Goal: Task Accomplishment & Management: Manage account settings

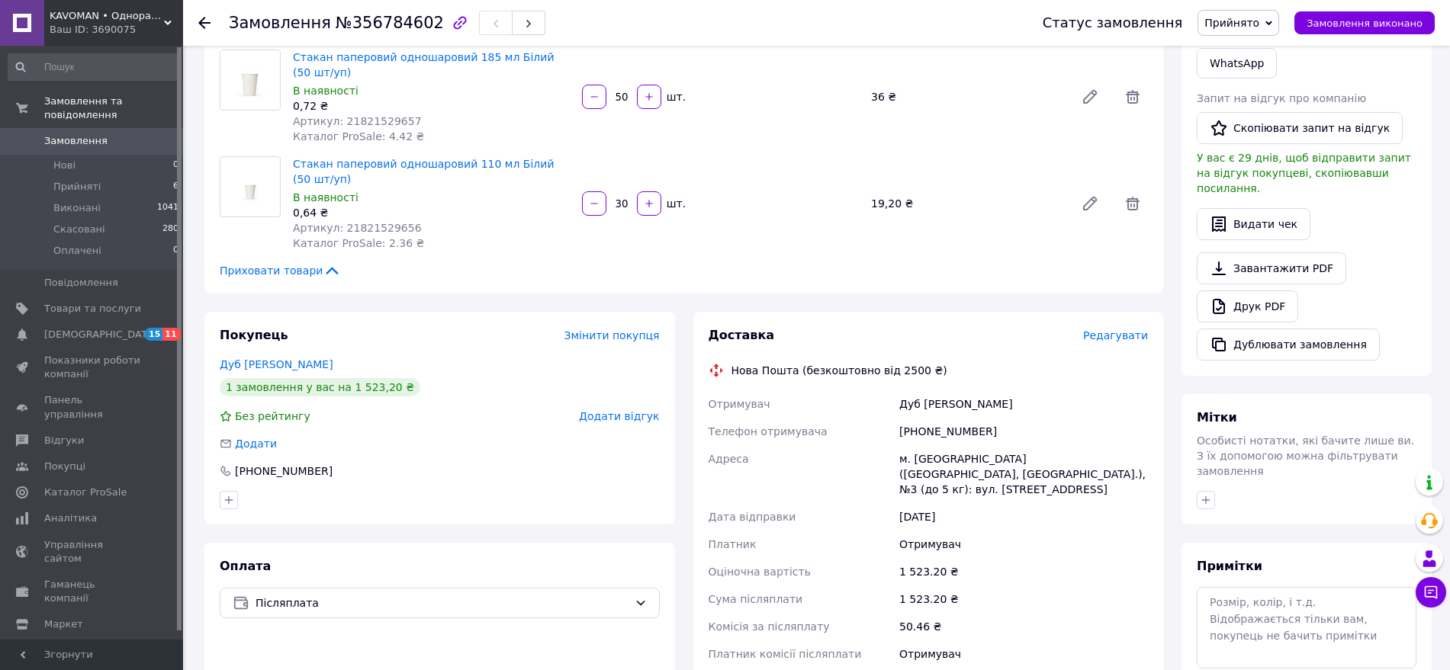
scroll to position [381, 0]
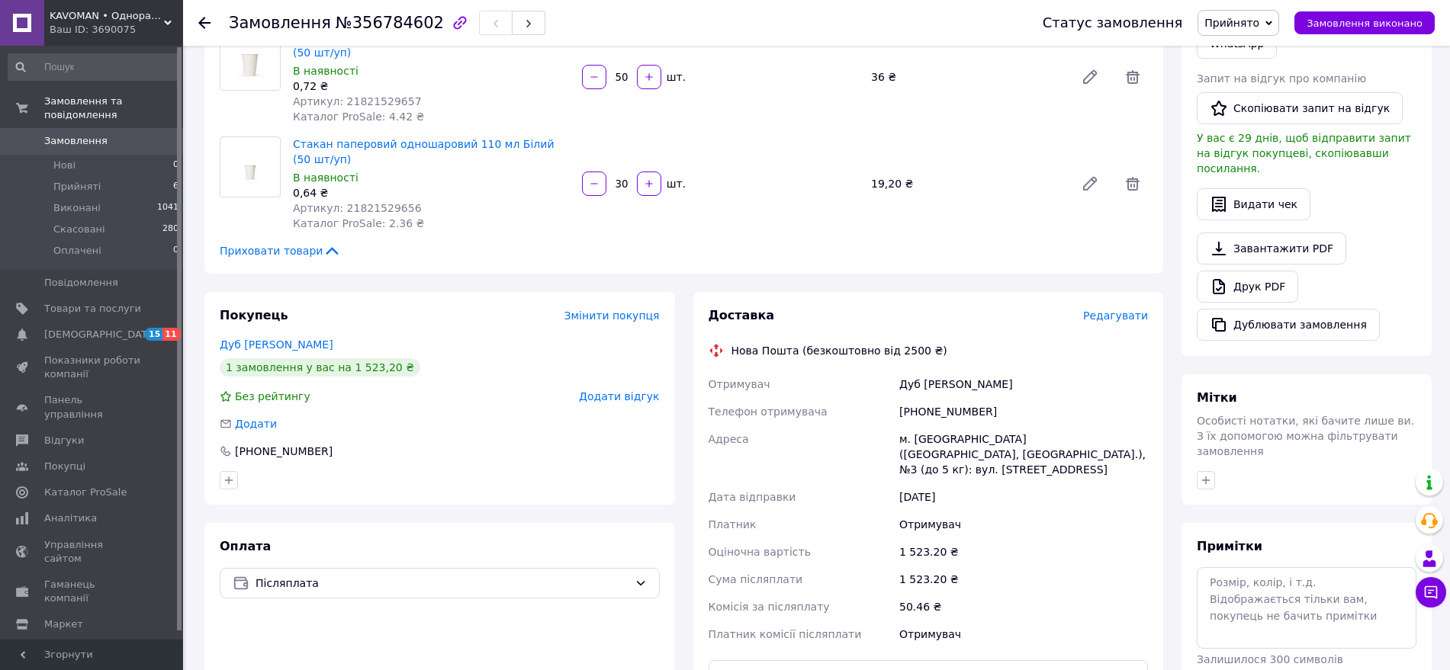
click at [323, 253] on icon at bounding box center [332, 251] width 18 height 18
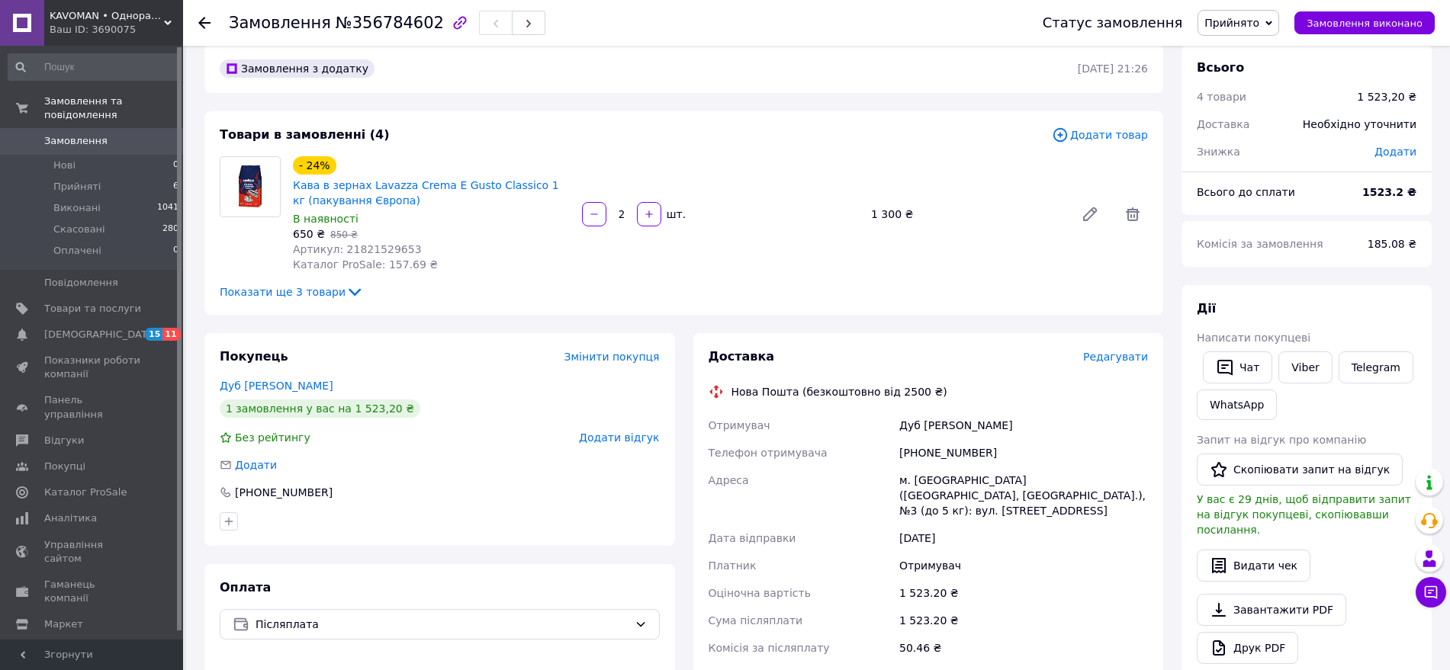
scroll to position [0, 0]
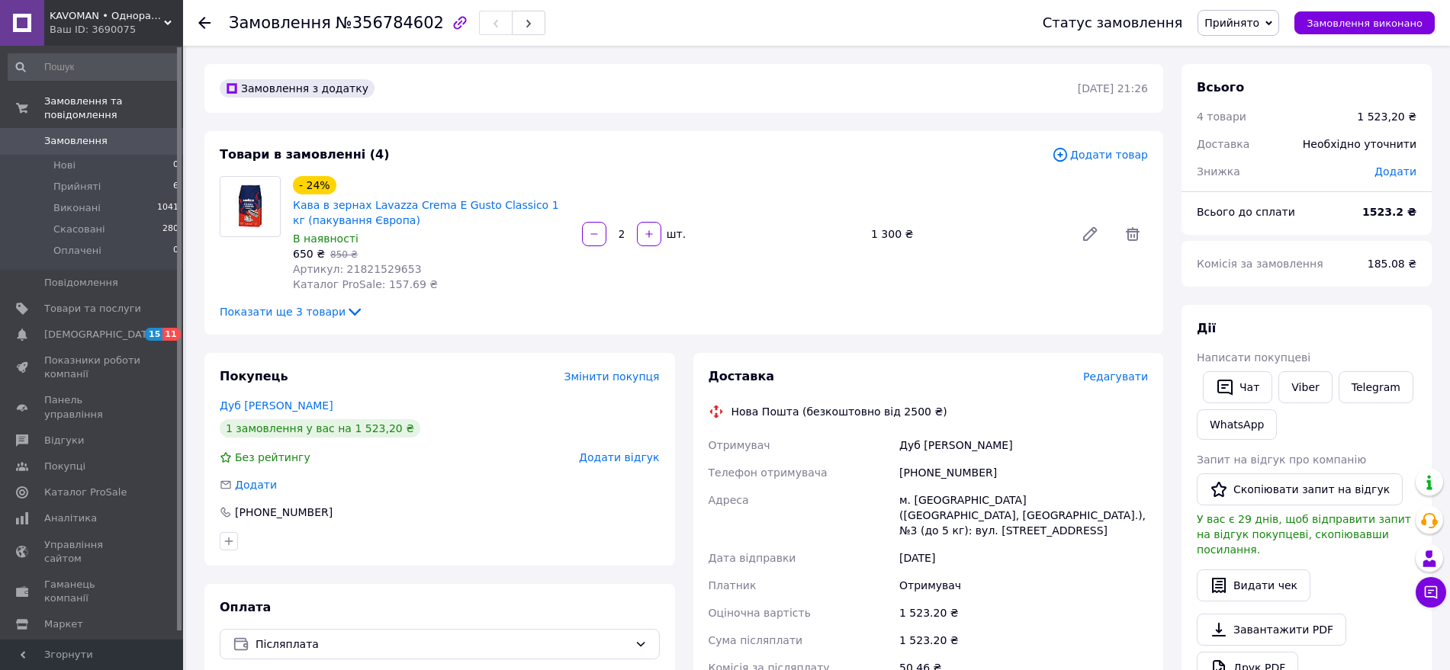
click at [201, 18] on icon at bounding box center [204, 23] width 12 height 12
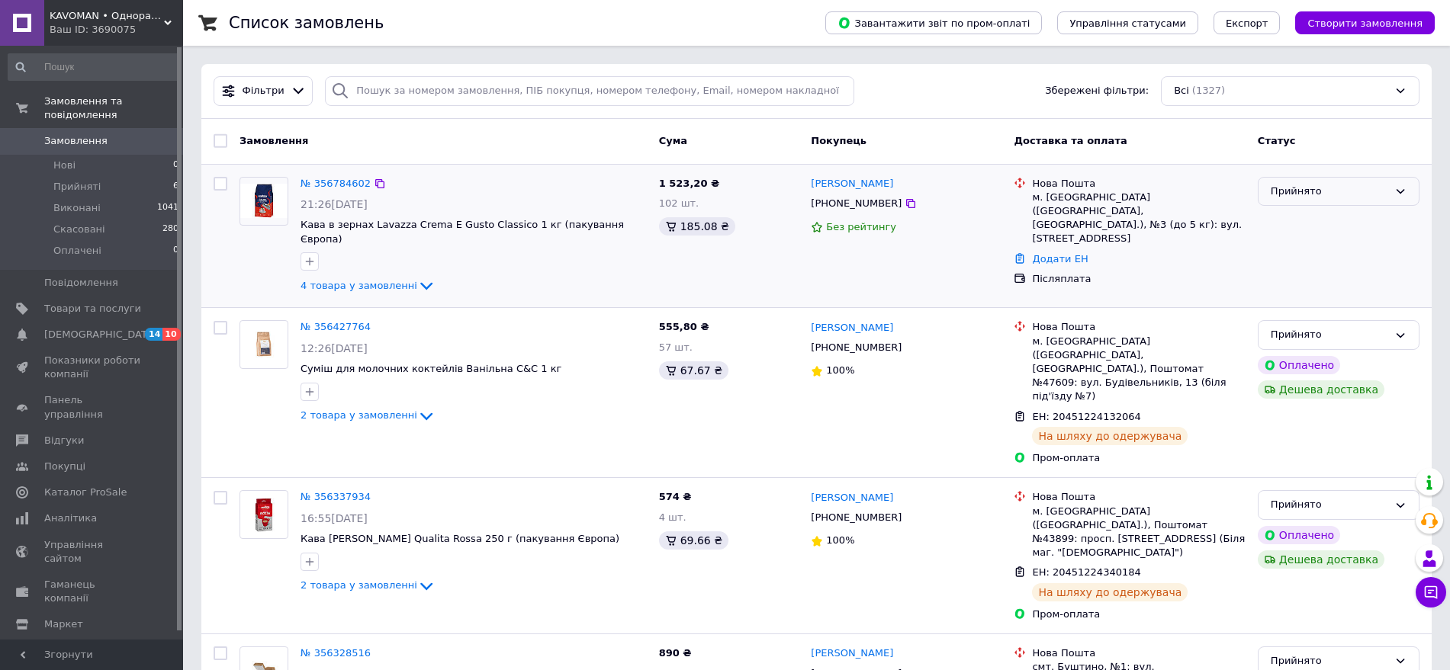
click at [1402, 181] on div "Прийнято" at bounding box center [1339, 192] width 162 height 30
click at [1402, 181] on div "Прийнято Виконано Скасовано Оплачено" at bounding box center [1339, 192] width 162 height 30
